Goal: Ask a question

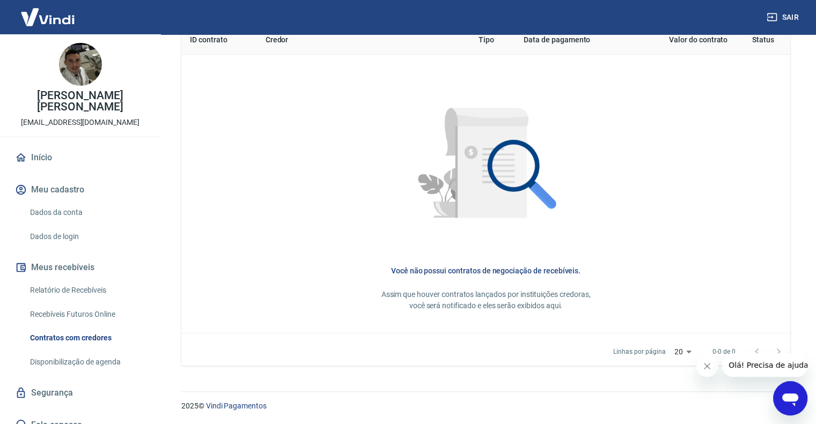
click at [70, 178] on button "Meu cadastro" at bounding box center [80, 190] width 135 height 24
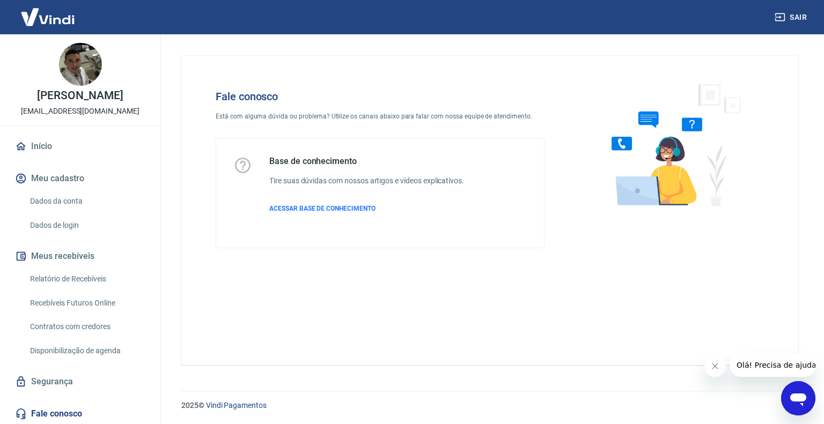
click at [797, 402] on icon "Abrir janela de mensagens" at bounding box center [798, 398] width 19 height 19
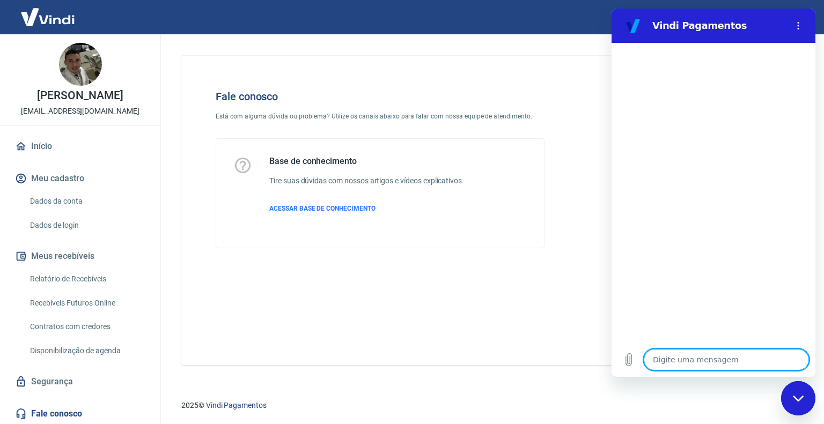
click at [682, 359] on textarea at bounding box center [726, 359] width 165 height 21
type textarea "B"
type textarea "x"
type textarea "Bo"
type textarea "x"
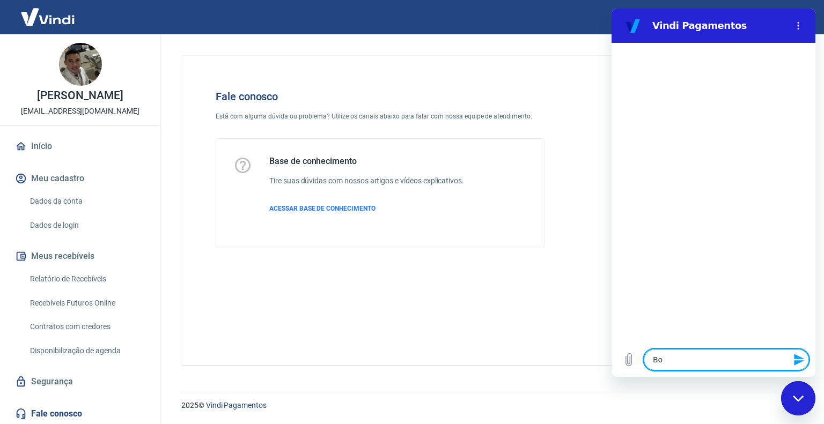
type textarea "Boa"
type textarea "x"
type textarea "Boa"
type textarea "x"
type textarea "Boa t"
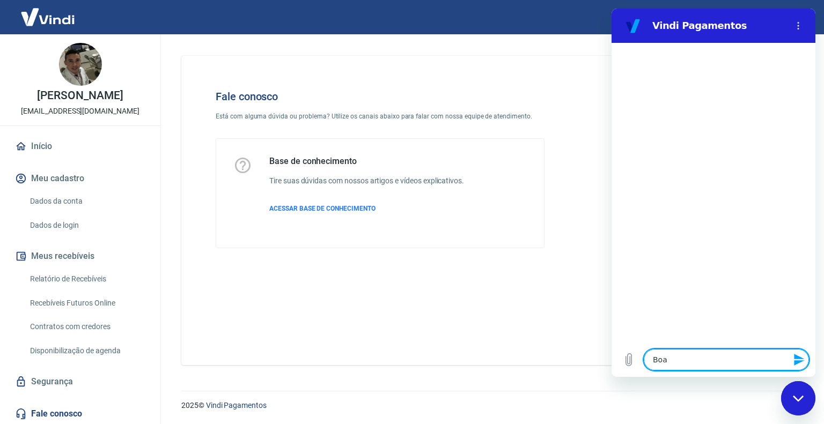
type textarea "x"
type textarea "Boa ta"
type textarea "x"
type textarea "Boa tar"
type textarea "x"
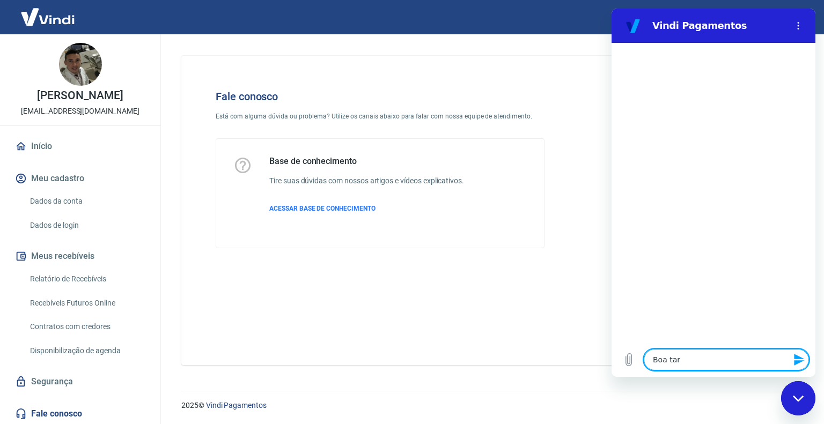
type textarea "Boa tard"
type textarea "x"
type textarea "Boa tarde"
type textarea "x"
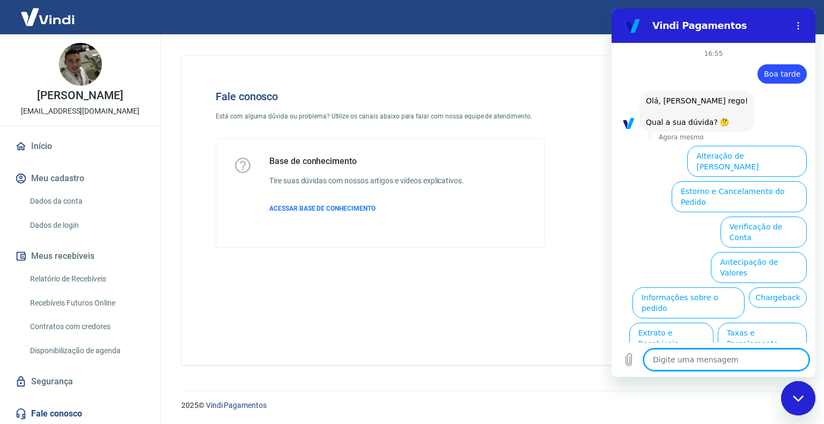
type textarea "x"
click at [695, 369] on textarea at bounding box center [726, 359] width 165 height 21
type textarea "g"
type textarea "x"
type textarea "ga"
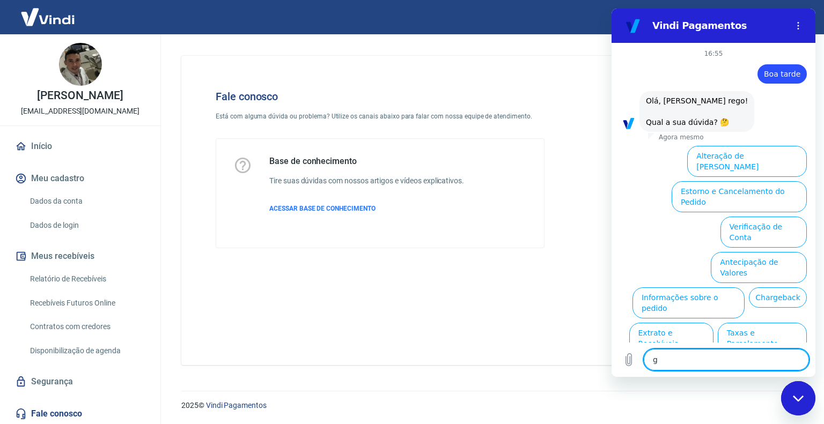
type textarea "x"
type textarea "gat"
type textarea "x"
type textarea "gate"
type textarea "x"
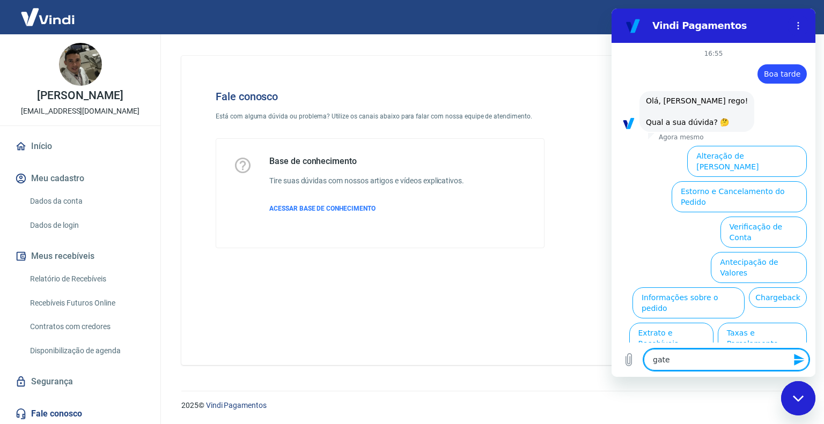
type textarea "gatew"
type textarea "x"
type textarea "gatewa"
type textarea "x"
type textarea "gateway"
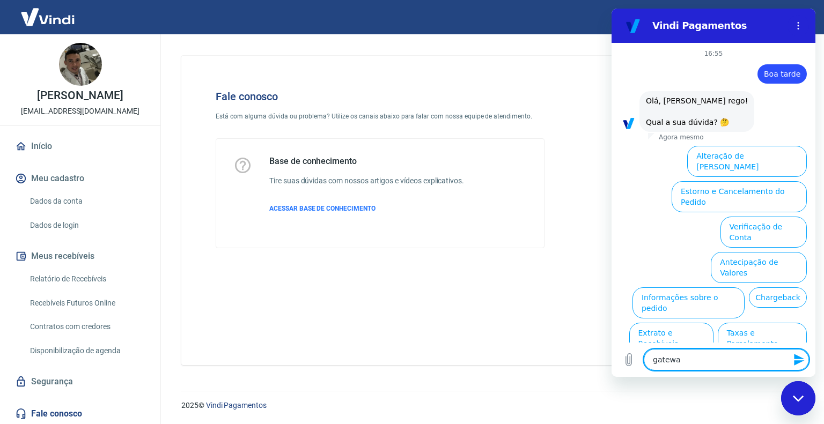
type textarea "x"
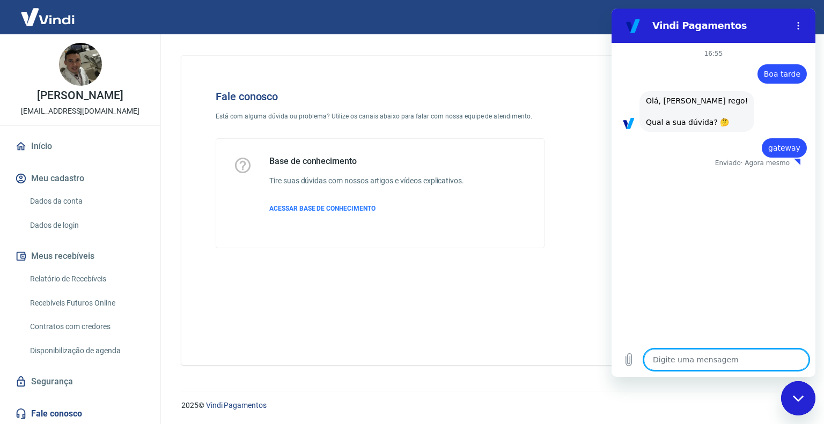
type textarea "x"
